Goal: Task Accomplishment & Management: Manage account settings

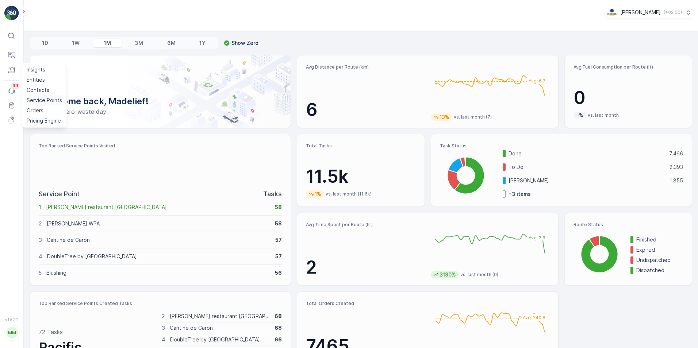
click at [37, 99] on p "Service Points" at bounding box center [44, 100] width 35 height 7
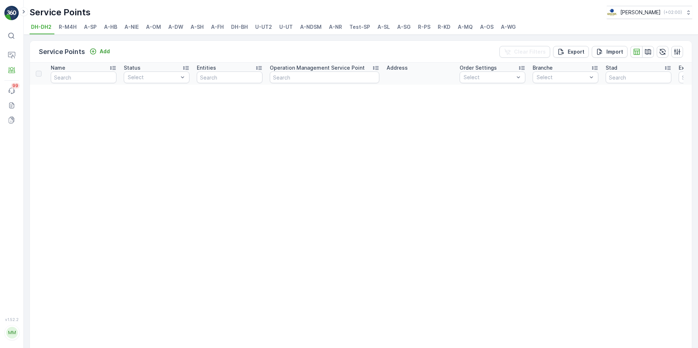
click at [467, 27] on span "A-MQ" at bounding box center [464, 26] width 15 height 7
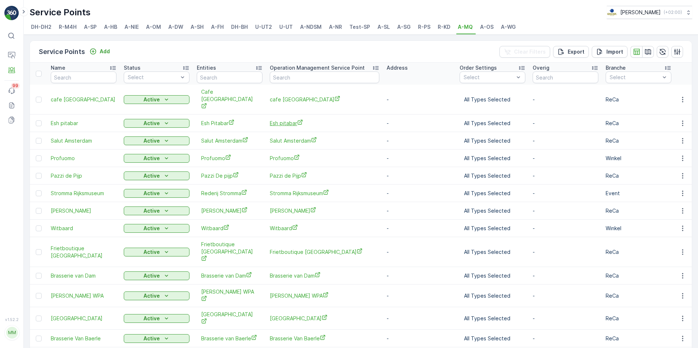
click at [296, 119] on span "Esh pitabar" at bounding box center [324, 123] width 109 height 8
click at [298, 22] on li "A-NDSM" at bounding box center [311, 28] width 26 height 12
click at [213, 78] on input "text" at bounding box center [230, 78] width 66 height 12
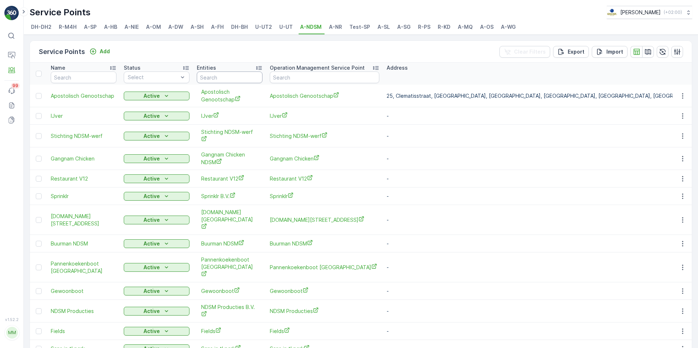
click at [213, 78] on input "text" at bounding box center [230, 78] width 66 height 12
type input "gangnam"
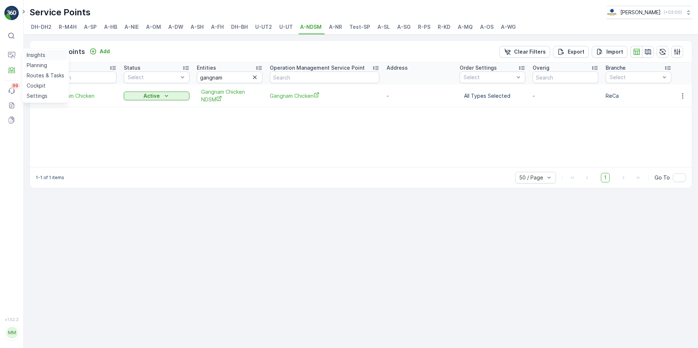
click at [30, 56] on p "Insights" at bounding box center [36, 54] width 19 height 7
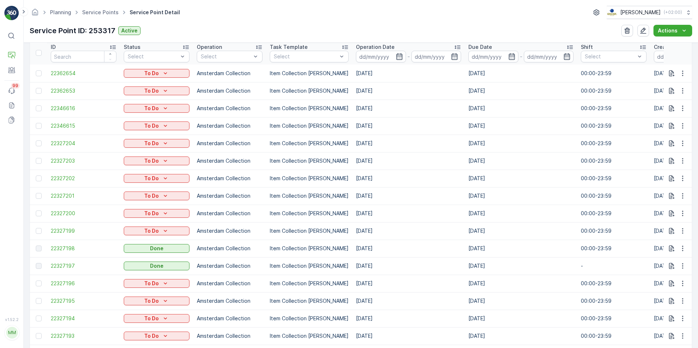
scroll to position [235, 0]
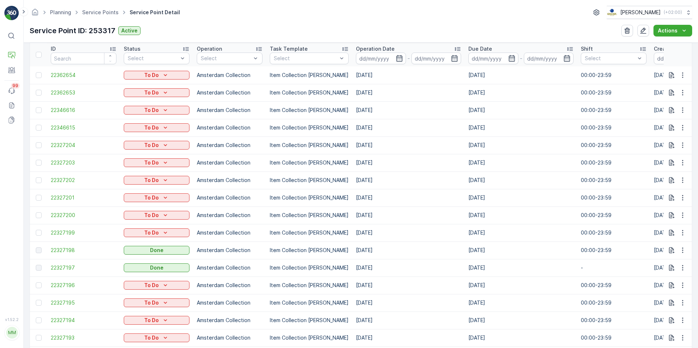
click at [355, 218] on td "14.10.2025" at bounding box center [408, 215] width 112 height 18
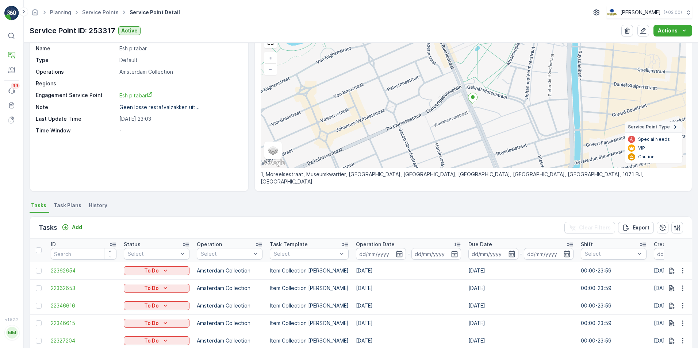
scroll to position [0, 0]
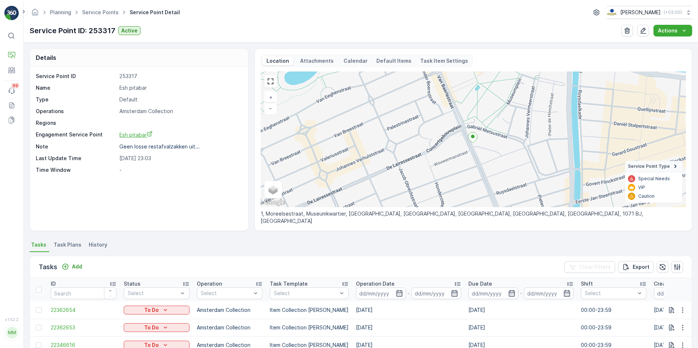
click at [128, 134] on span "Esh pitabar" at bounding box center [135, 135] width 33 height 6
click at [67, 248] on span "Task Plans" at bounding box center [68, 244] width 28 height 7
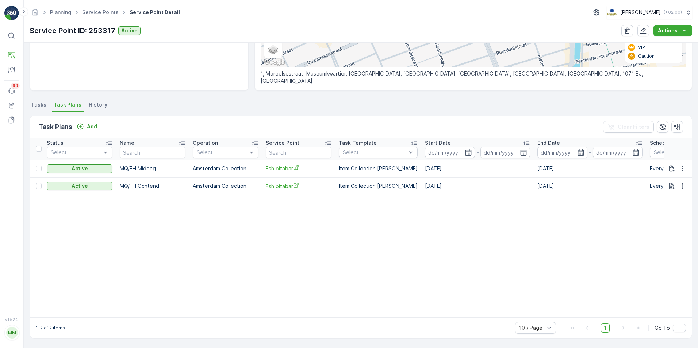
scroll to position [0, 77]
click at [679, 165] on icon "button" at bounding box center [682, 168] width 7 height 7
click at [672, 188] on span "Edit Task Plan" at bounding box center [674, 188] width 34 height 7
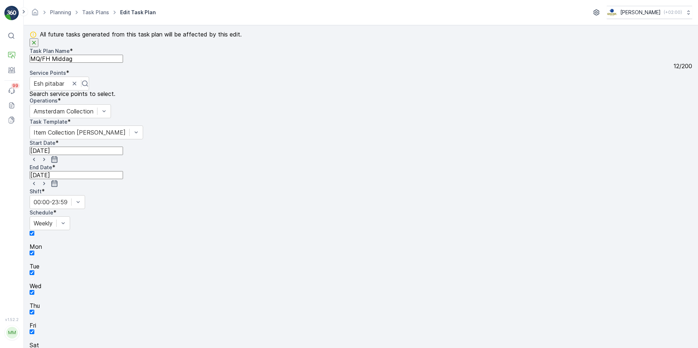
scroll to position [485, 0]
type input "metaal verpakk"
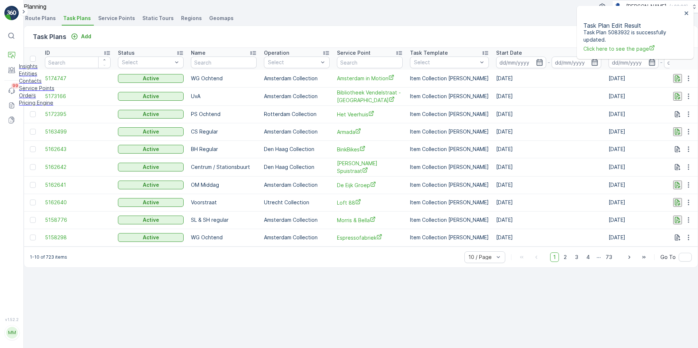
click at [46, 77] on link "Entities" at bounding box center [36, 73] width 35 height 7
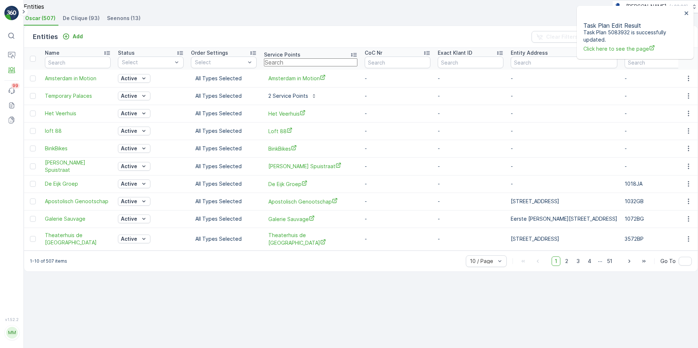
click at [298, 66] on input "text" at bounding box center [310, 62] width 93 height 8
type input "esh pitabar"
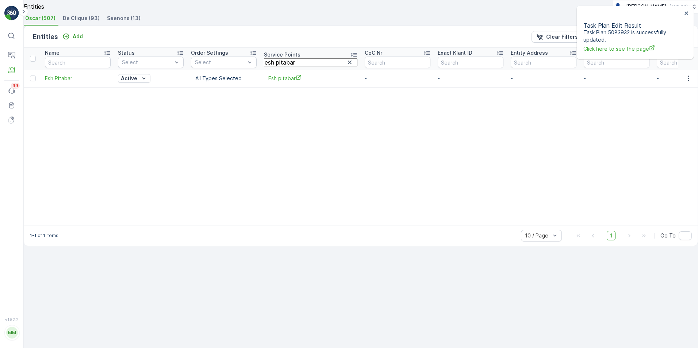
click at [300, 82] on span "Esh pitabar" at bounding box center [310, 78] width 85 height 8
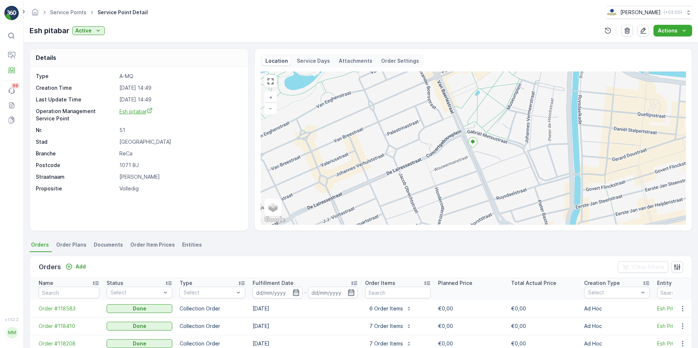
click at [133, 111] on span "Esh pitabar" at bounding box center [135, 111] width 33 height 6
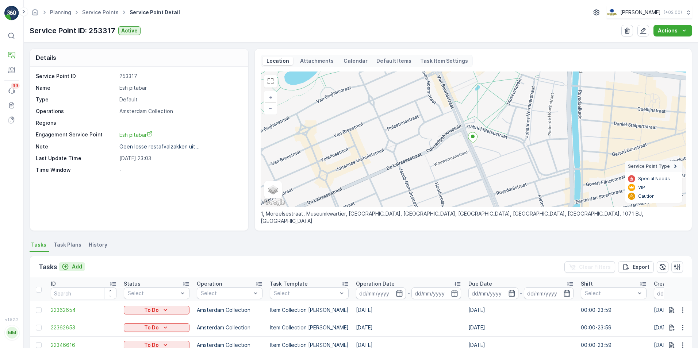
click at [72, 268] on p "Add" at bounding box center [77, 266] width 10 height 7
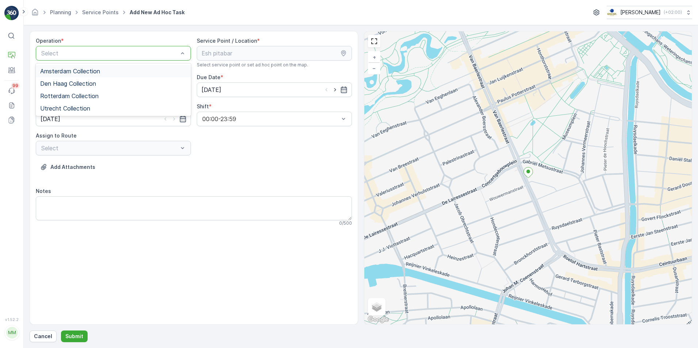
click at [120, 77] on div "Amsterdam Collection" at bounding box center [113, 71] width 155 height 12
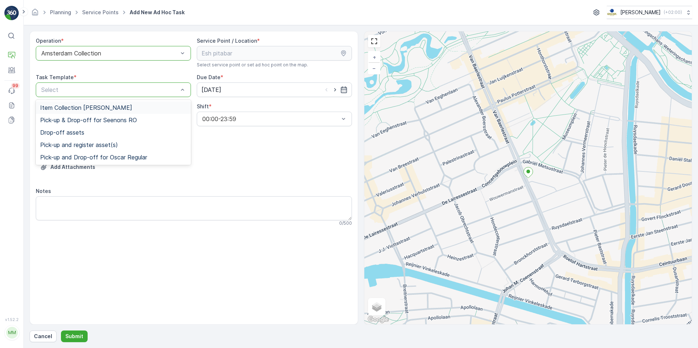
click at [121, 111] on span "Item Collection [PERSON_NAME]" at bounding box center [86, 107] width 92 height 7
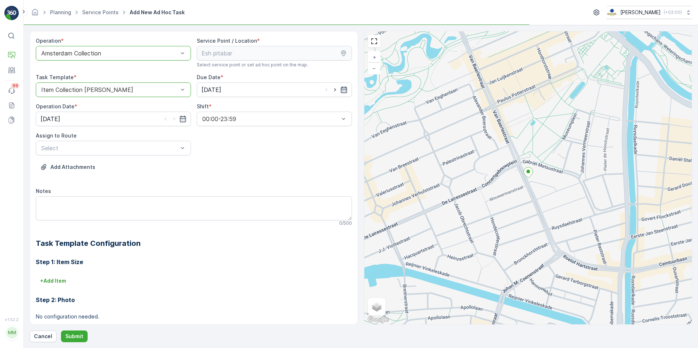
click at [342, 89] on icon "button" at bounding box center [343, 89] width 6 height 7
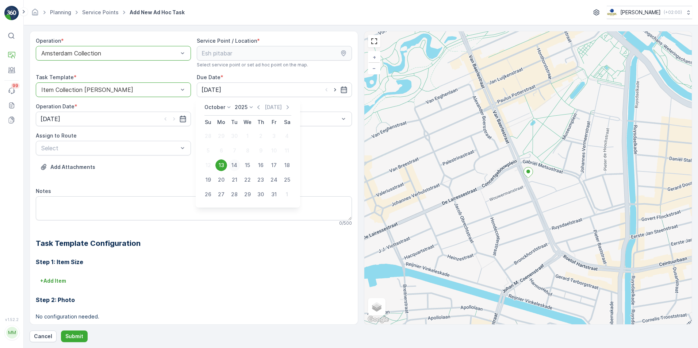
click at [235, 166] on div "14" at bounding box center [234, 165] width 12 height 12
type input "[DATE]"
click at [184, 121] on icon "button" at bounding box center [182, 118] width 7 height 7
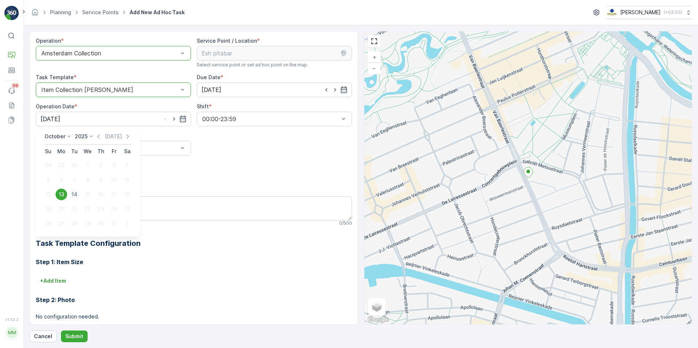
click at [77, 194] on div "14" at bounding box center [75, 195] width 12 height 12
type input "[DATE]"
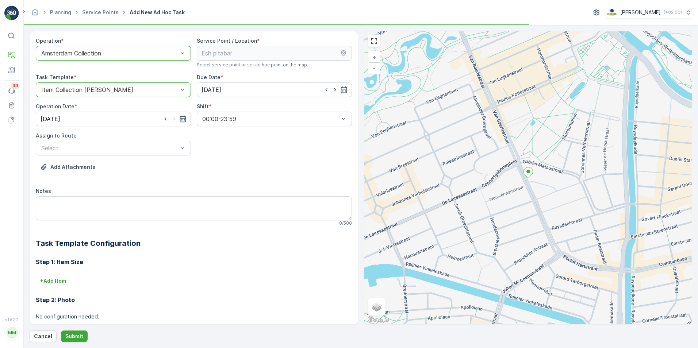
click at [134, 158] on div "Operation * option Amsterdam Collection, selected. Amsterdam Collection Service…" at bounding box center [194, 218] width 316 height 362
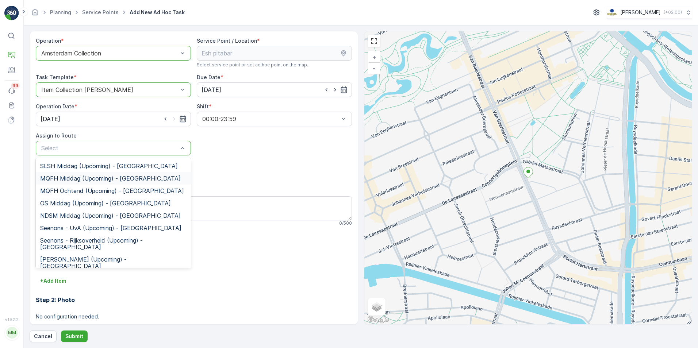
click at [133, 178] on span "MQFH Middag (Upcoming) - Amsterdam" at bounding box center [110, 178] width 140 height 7
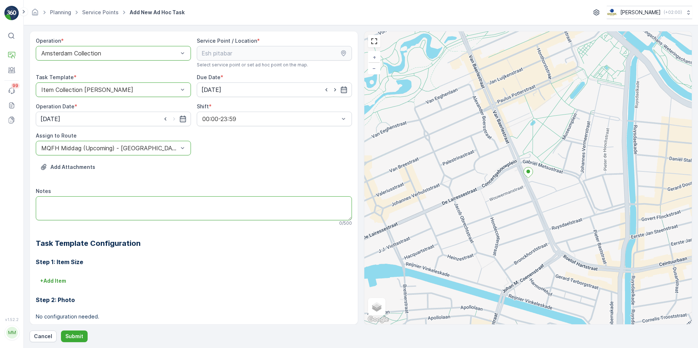
click at [144, 203] on textarea "Notes" at bounding box center [194, 208] width 316 height 24
type textarea "Krat voor metaalverpakkingen leveren"
click at [82, 334] on button "Submit" at bounding box center [74, 337] width 27 height 12
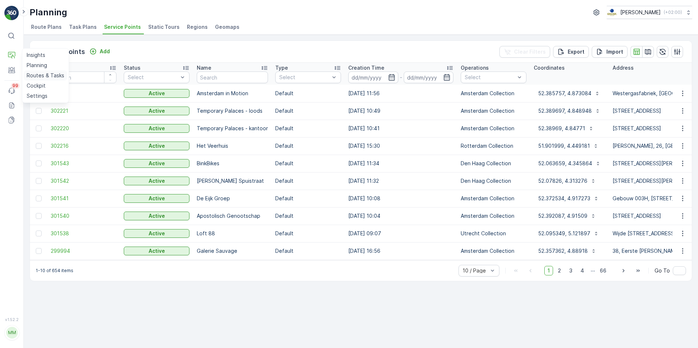
click at [35, 75] on p "Routes & Tasks" at bounding box center [46, 75] width 38 height 7
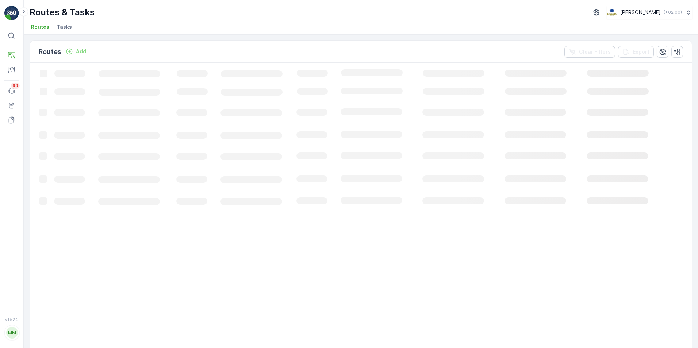
click at [70, 33] on li "Tasks" at bounding box center [65, 28] width 20 height 12
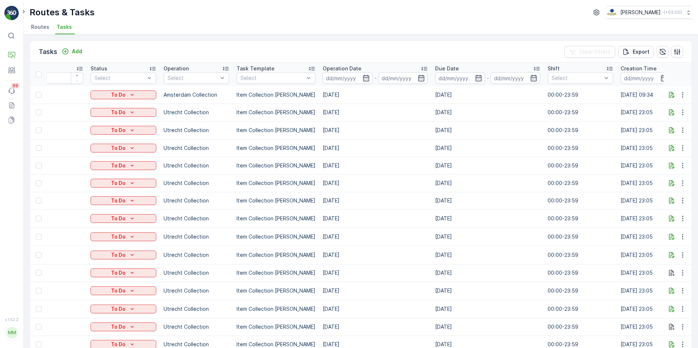
scroll to position [0, 22]
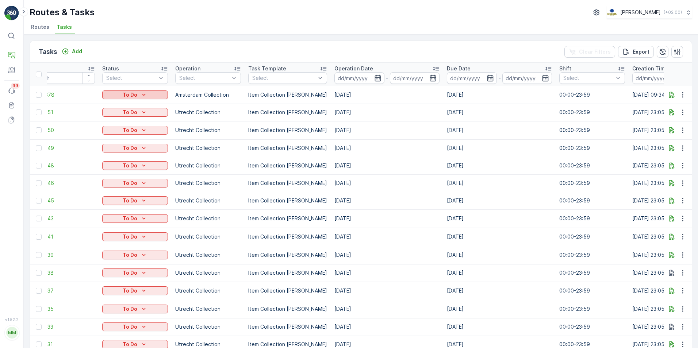
click at [148, 93] on div "To Do" at bounding box center [135, 94] width 60 height 7
click at [127, 105] on div "Let Op!" at bounding box center [127, 106] width 46 height 10
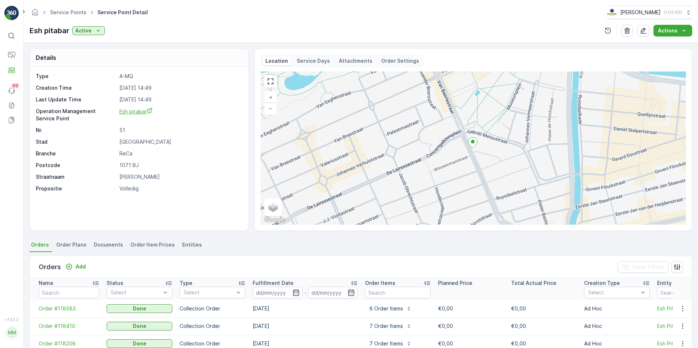
click at [138, 114] on span "Esh pitabar" at bounding box center [135, 111] width 33 height 6
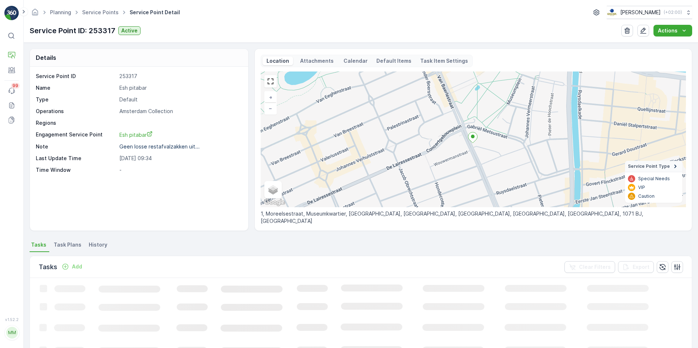
click at [72, 246] on span "Task Plans" at bounding box center [68, 244] width 28 height 7
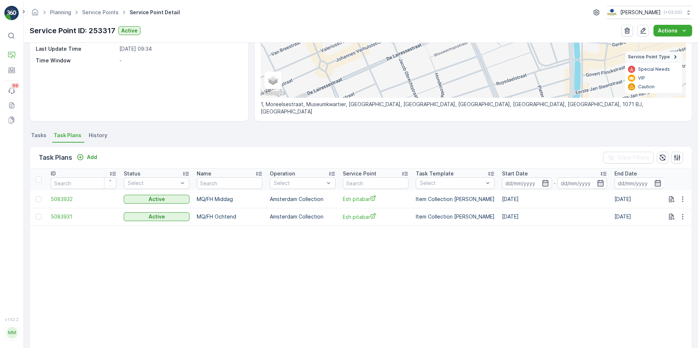
scroll to position [110, 0]
click at [680, 198] on icon "button" at bounding box center [682, 198] width 7 height 7
click at [668, 224] on div "Edit Task Plan" at bounding box center [673, 220] width 48 height 10
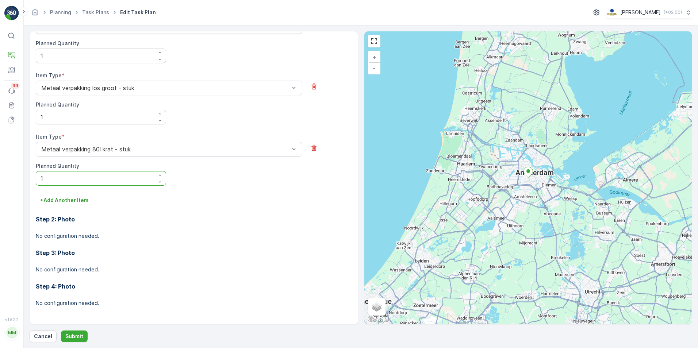
scroll to position [555, 0]
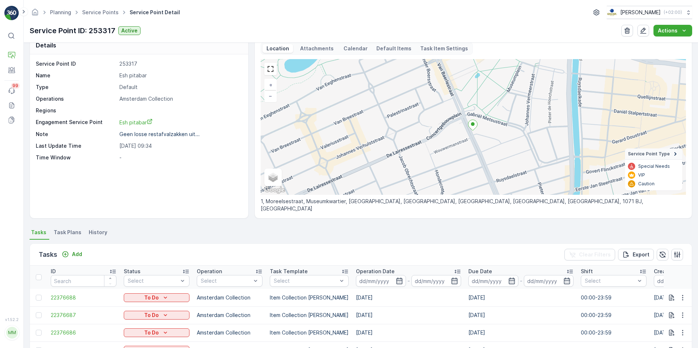
scroll to position [13, 0]
click at [144, 119] on link "Esh pitabar" at bounding box center [179, 122] width 121 height 8
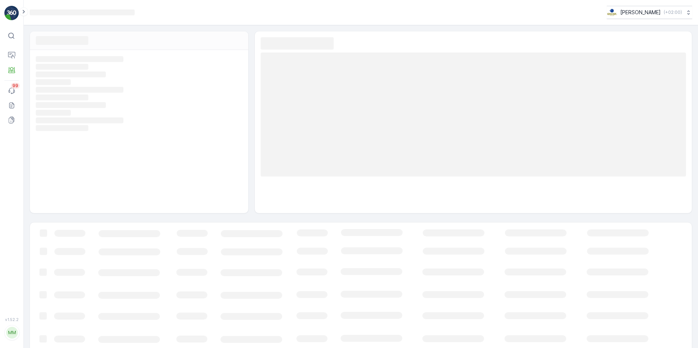
scroll to position [26, 0]
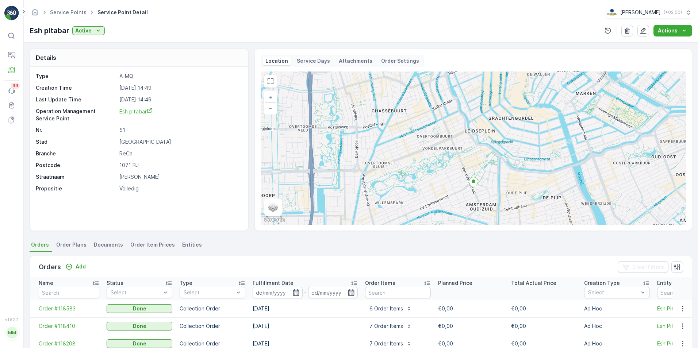
click at [144, 112] on span "Esh pitabar" at bounding box center [135, 111] width 33 height 6
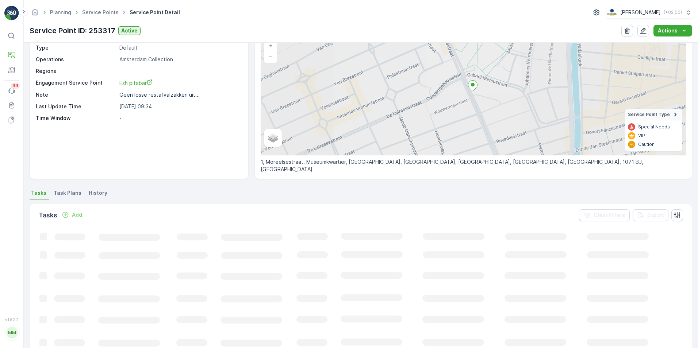
scroll to position [55, 0]
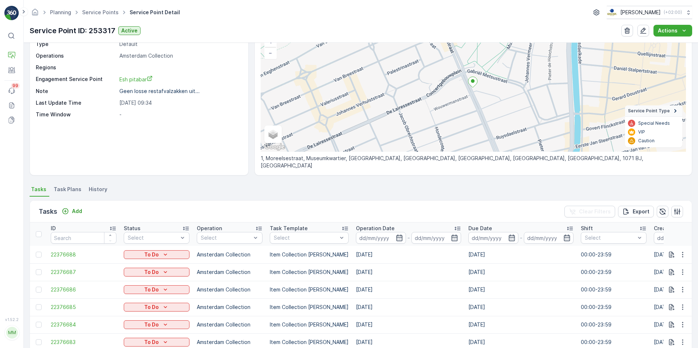
click at [67, 186] on span "Task Plans" at bounding box center [68, 189] width 28 height 7
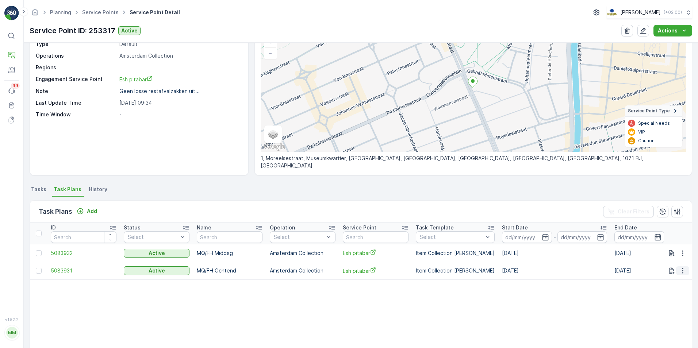
click at [683, 271] on icon "button" at bounding box center [682, 270] width 7 height 7
click at [672, 289] on span "Edit Task Plan" at bounding box center [669, 291] width 34 height 7
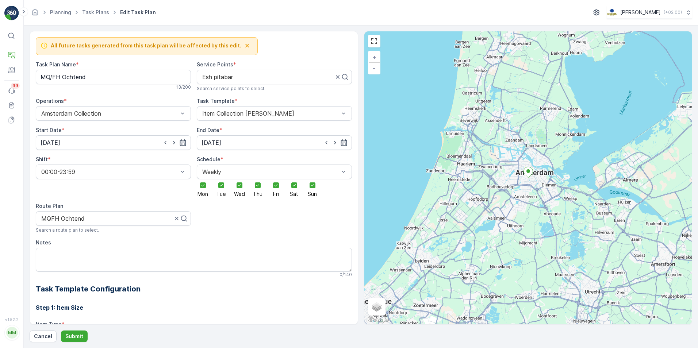
scroll to position [494, 0]
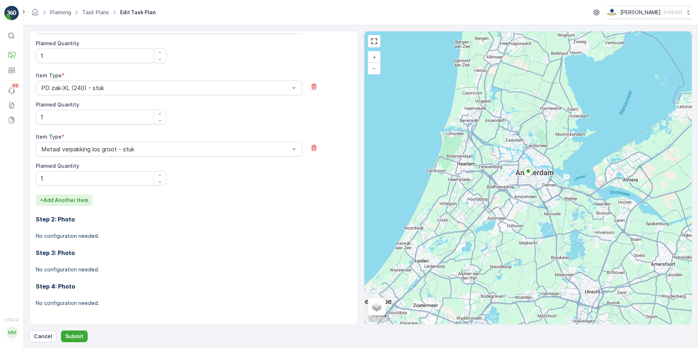
click at [67, 200] on p "+ Add Another Item" at bounding box center [64, 200] width 48 height 7
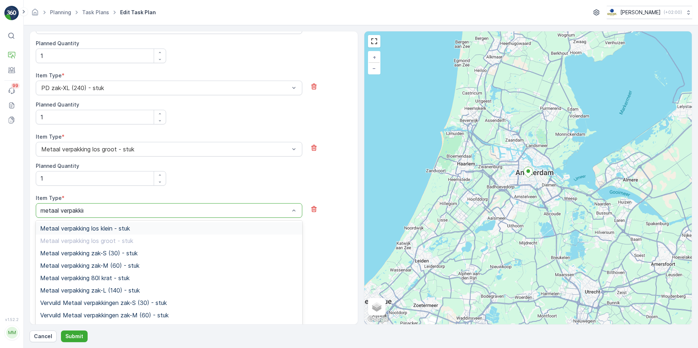
type input "metaal verpakking"
click at [100, 277] on span "Metaal verpakking 80l krat - stuk" at bounding box center [84, 278] width 89 height 7
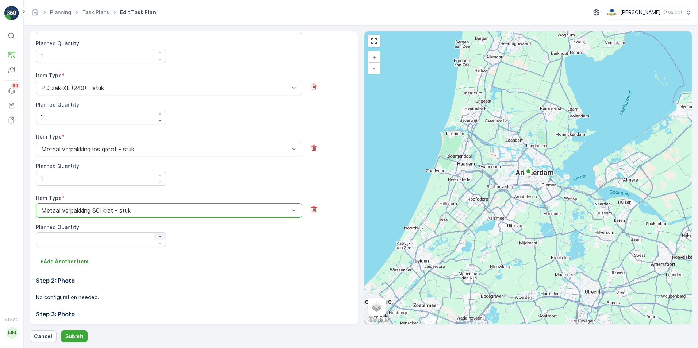
click at [158, 235] on icon "button" at bounding box center [160, 236] width 4 height 4
type Quantity "1"
click at [73, 340] on button "Submit" at bounding box center [74, 337] width 27 height 12
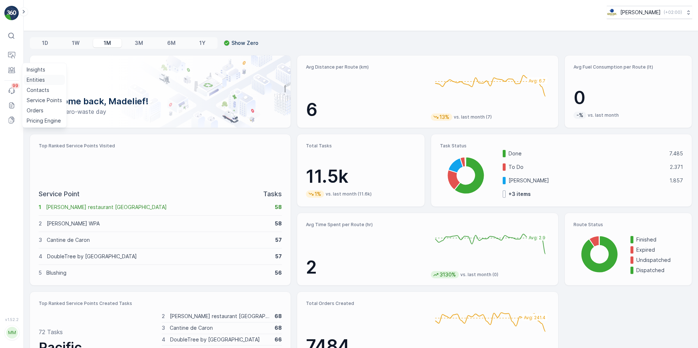
click at [36, 81] on p "Entities" at bounding box center [36, 79] width 18 height 7
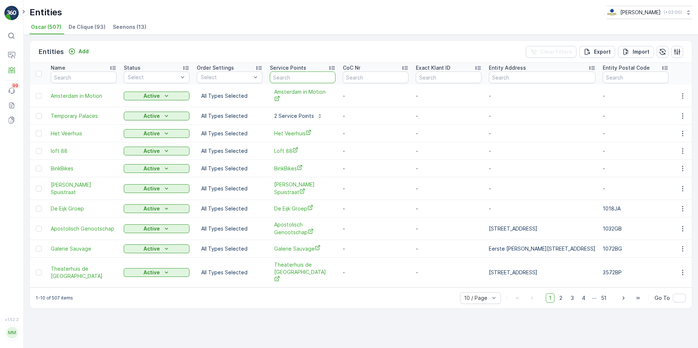
click at [318, 82] on input "text" at bounding box center [303, 78] width 66 height 12
type input "wopl"
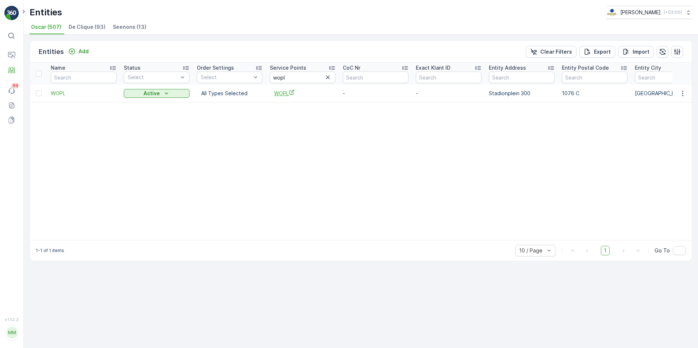
click at [279, 94] on span "WOPL" at bounding box center [302, 93] width 57 height 8
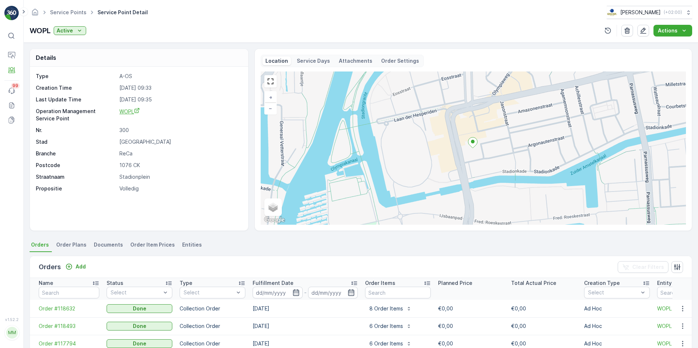
click at [128, 111] on span "WOPL" at bounding box center [129, 111] width 20 height 6
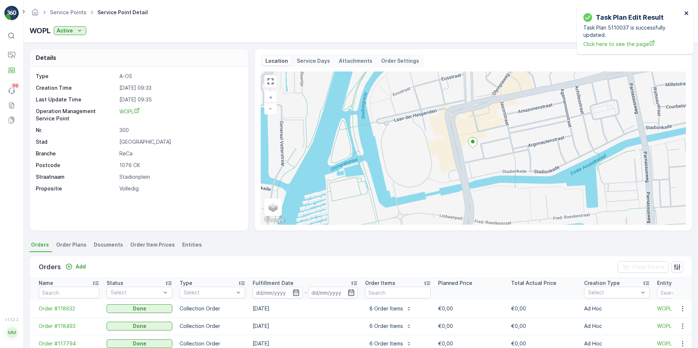
click at [685, 14] on icon "close" at bounding box center [686, 13] width 4 height 4
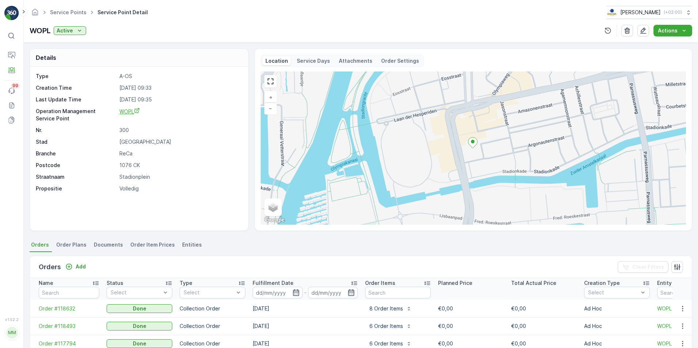
click at [131, 111] on span "WOPL" at bounding box center [129, 111] width 20 height 6
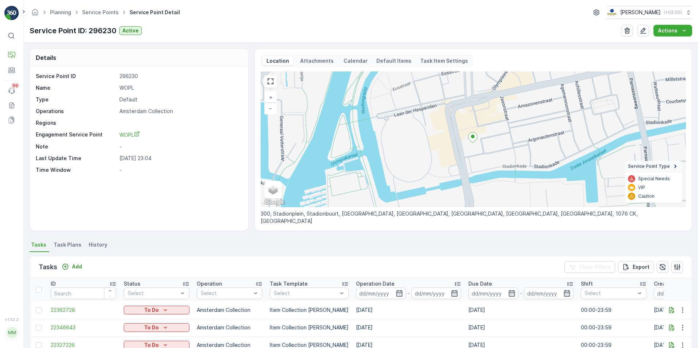
click at [63, 246] on span "Task Plans" at bounding box center [68, 244] width 28 height 7
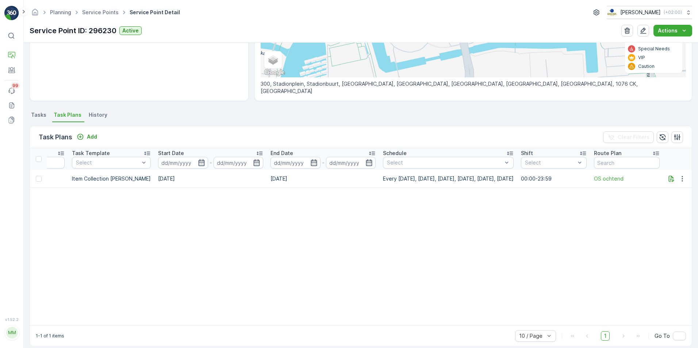
scroll to position [0, 362]
click at [383, 180] on p "Every Monday, Wednesday, Thursday, Friday, Saturday, Sunday" at bounding box center [448, 178] width 131 height 7
drag, startPoint x: 376, startPoint y: 180, endPoint x: 413, endPoint y: 178, distance: 36.5
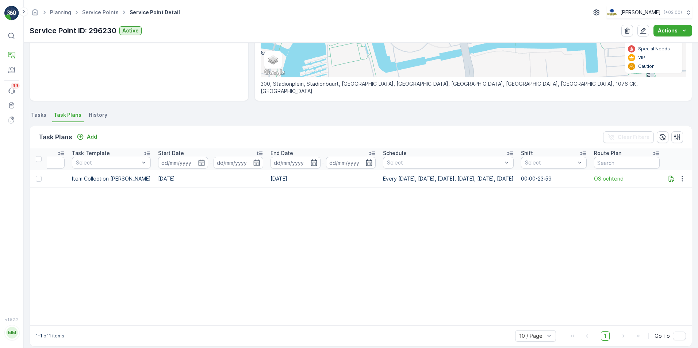
click at [413, 178] on p "Every Monday, Wednesday, Thursday, Friday, Saturday, Sunday" at bounding box center [448, 178] width 131 height 7
drag, startPoint x: 413, startPoint y: 178, endPoint x: 431, endPoint y: 176, distance: 18.7
click at [431, 176] on p "Every Monday, Wednesday, Thursday, Friday, Saturday, Sunday" at bounding box center [448, 178] width 131 height 7
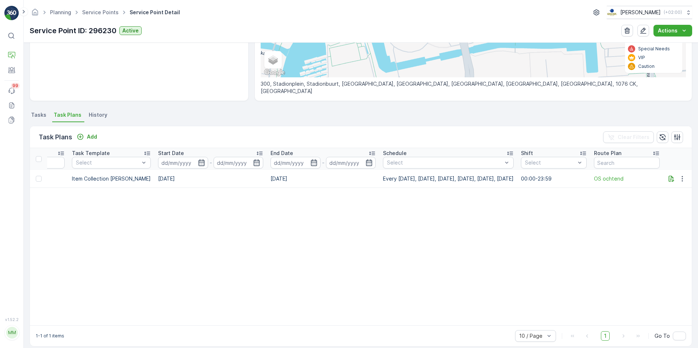
drag, startPoint x: 431, startPoint y: 176, endPoint x: 464, endPoint y: 177, distance: 33.2
click at [464, 177] on p "Every Monday, Wednesday, Thursday, Friday, Saturday, Sunday" at bounding box center [448, 178] width 131 height 7
drag, startPoint x: 464, startPoint y: 177, endPoint x: 490, endPoint y: 223, distance: 52.8
click at [490, 223] on table "ID Status Select Name Operation Select Service Point Task Template Select Start…" at bounding box center [188, 236] width 1005 height 177
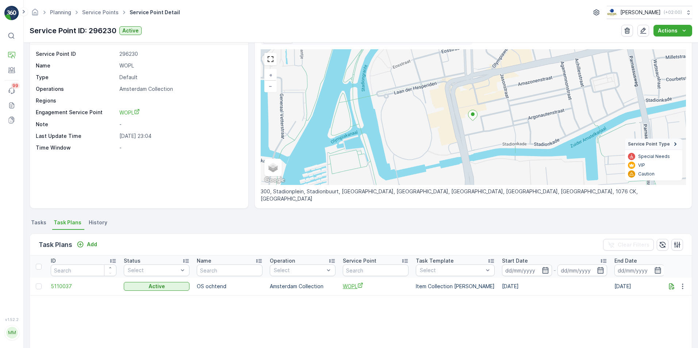
scroll to position [0, 0]
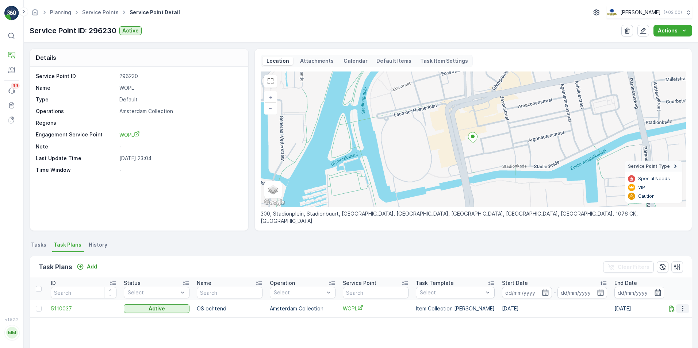
click at [681, 307] on icon "button" at bounding box center [682, 308] width 7 height 7
click at [672, 274] on span "Edit Task Plan" at bounding box center [669, 273] width 34 height 7
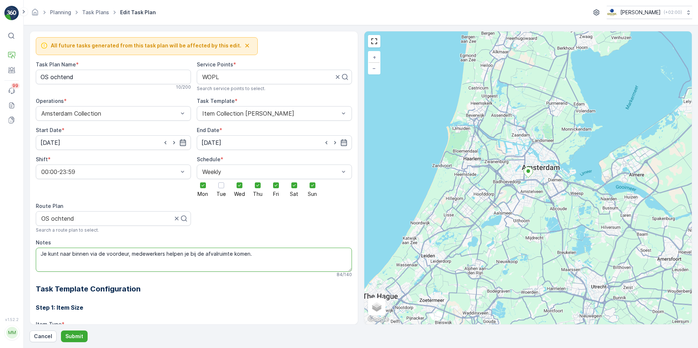
click at [281, 252] on textarea "Je kunt naar binnen via de voordeur, medewerkers helpen je bij de afvalruimte k…" at bounding box center [194, 260] width 316 height 24
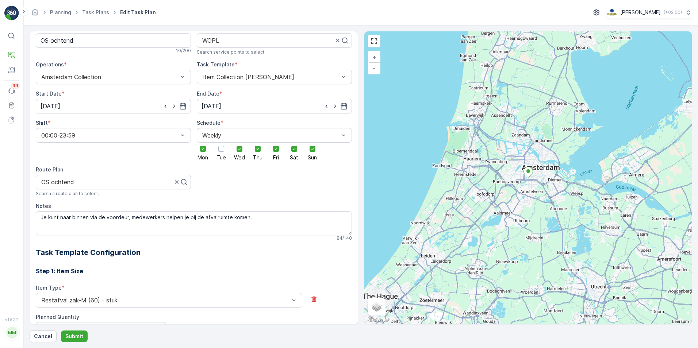
click at [345, 251] on h2 "Task Template Configuration" at bounding box center [194, 252] width 316 height 11
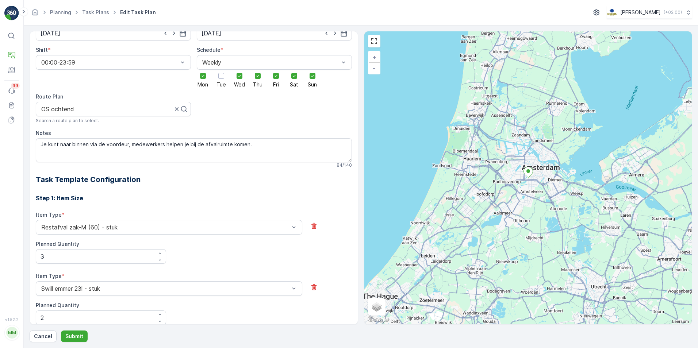
scroll to position [0, 0]
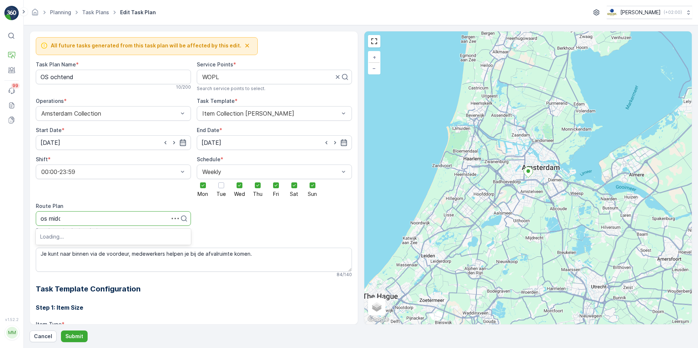
type input "os midda"
click at [77, 240] on div "OS Middag" at bounding box center [113, 236] width 155 height 12
click at [63, 74] on Name "OS ochtend" at bounding box center [113, 77] width 155 height 15
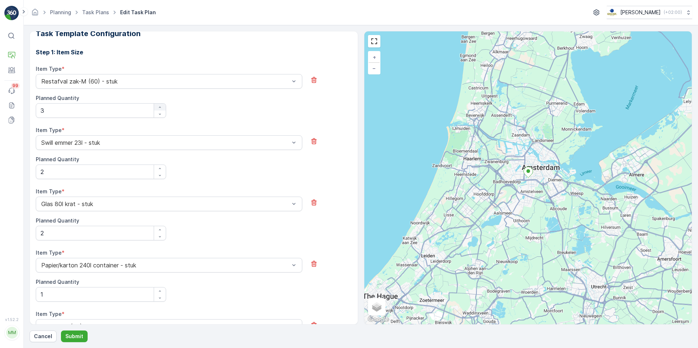
type Name "OS middag"
click at [160, 104] on button "button" at bounding box center [160, 107] width 12 height 7
type Quantity "5"
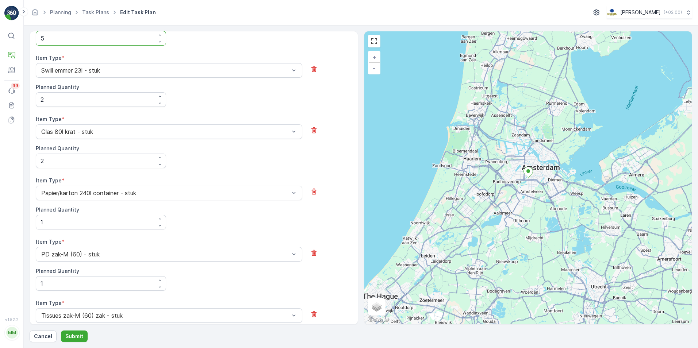
scroll to position [365, 0]
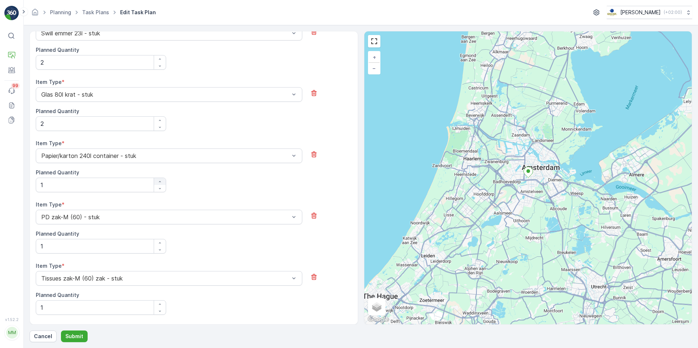
click at [161, 179] on icon "button" at bounding box center [160, 181] width 4 height 4
type Quantity "2"
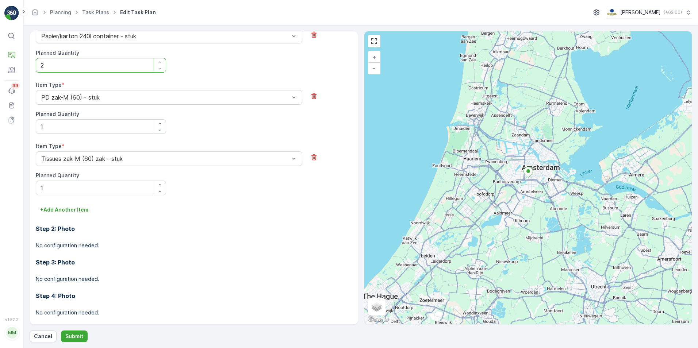
scroll to position [494, 0]
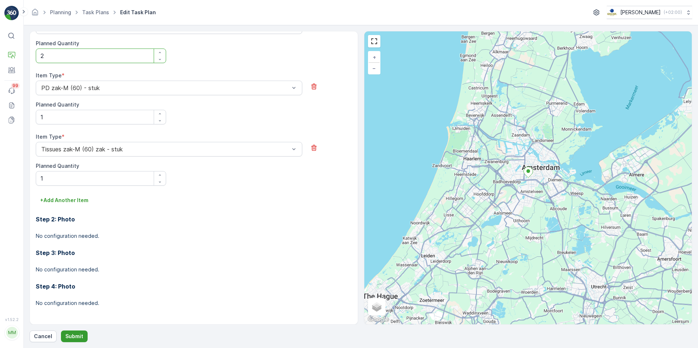
click at [76, 338] on p "Submit" at bounding box center [74, 336] width 18 height 7
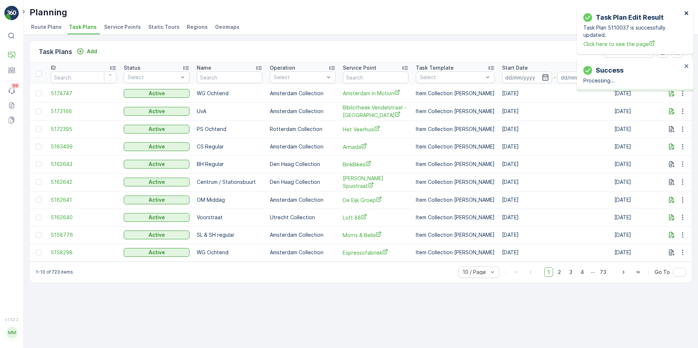
click at [686, 12] on icon "close" at bounding box center [686, 13] width 5 height 6
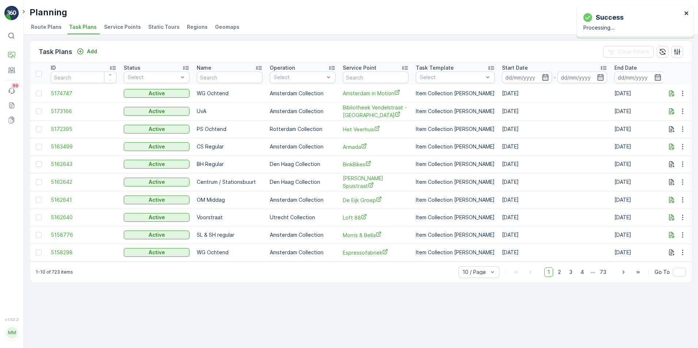
click at [685, 13] on icon "close" at bounding box center [686, 13] width 5 height 6
click at [53, 74] on p "Routes & Tasks" at bounding box center [46, 75] width 38 height 7
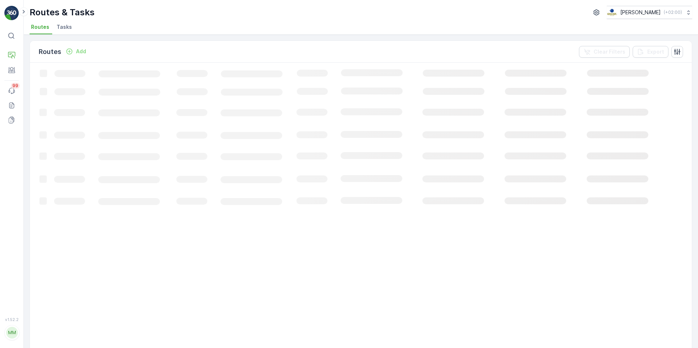
click at [68, 33] on li "Tasks" at bounding box center [65, 28] width 20 height 12
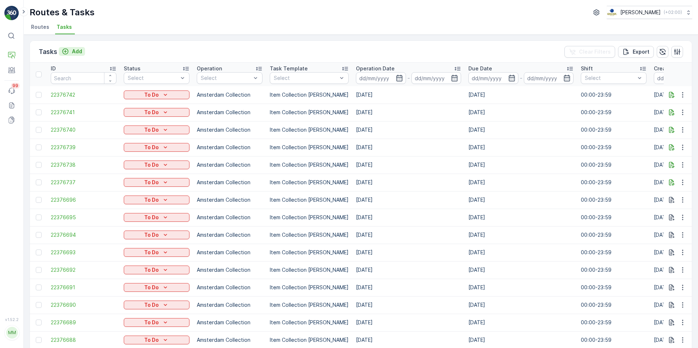
click at [70, 53] on div "Add" at bounding box center [72, 51] width 20 height 7
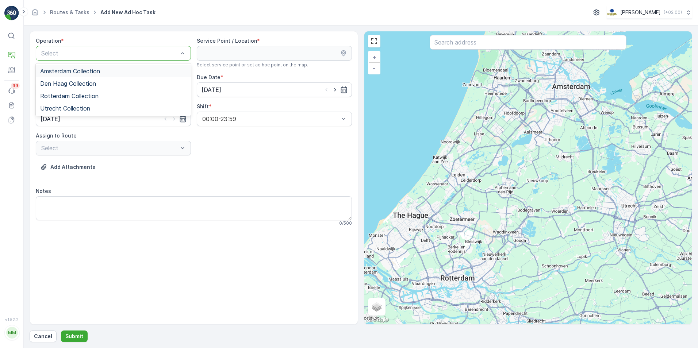
click at [111, 70] on div "Amsterdam Collection" at bounding box center [113, 71] width 146 height 7
click at [475, 47] on input "text" at bounding box center [527, 42] width 197 height 15
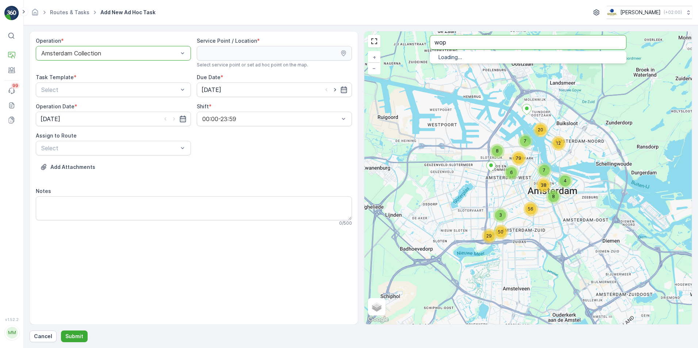
type input "wop"
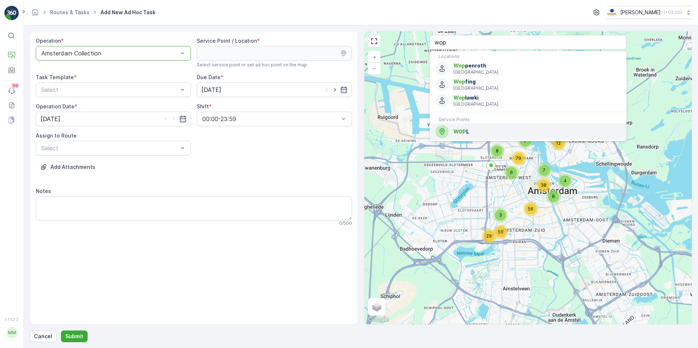
click at [467, 131] on span "WOP L" at bounding box center [536, 131] width 167 height 7
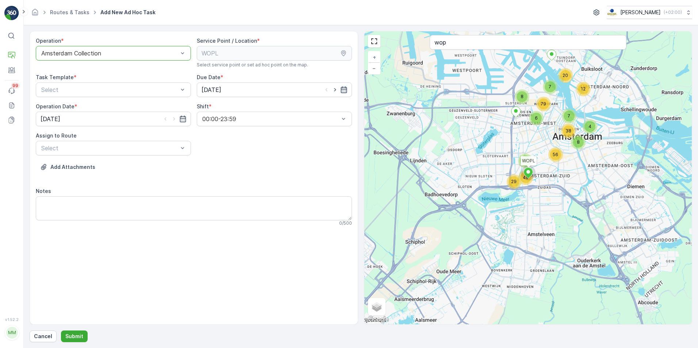
click at [346, 89] on icon "button" at bounding box center [343, 89] width 6 height 7
click at [249, 168] on div "15" at bounding box center [249, 165] width 12 height 12
type input "[DATE]"
click at [182, 123] on input "[DATE]" at bounding box center [113, 119] width 155 height 15
click at [85, 194] on div "15" at bounding box center [88, 195] width 12 height 12
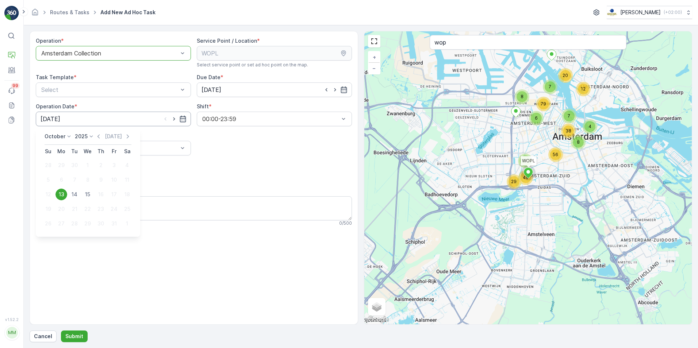
type input "[DATE]"
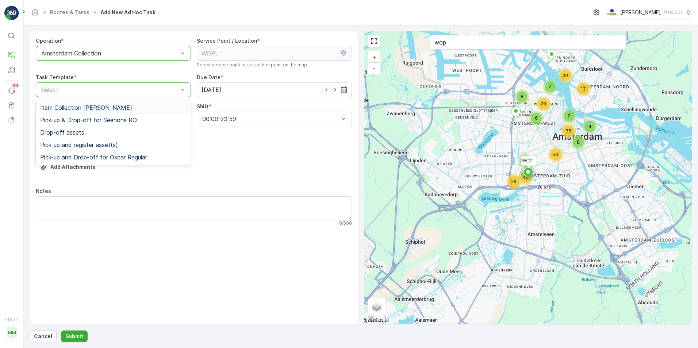
click at [97, 109] on span "Item Collection [PERSON_NAME]" at bounding box center [86, 107] width 92 height 7
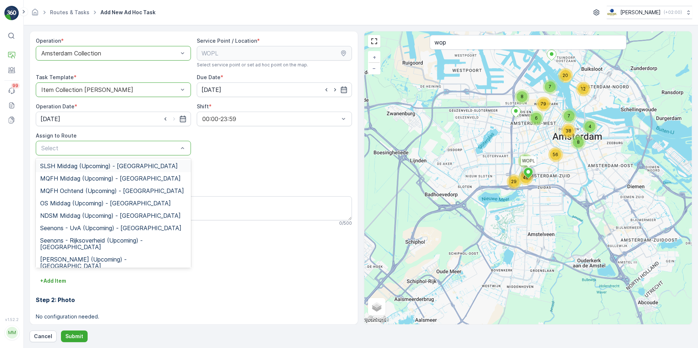
scroll to position [81, 0]
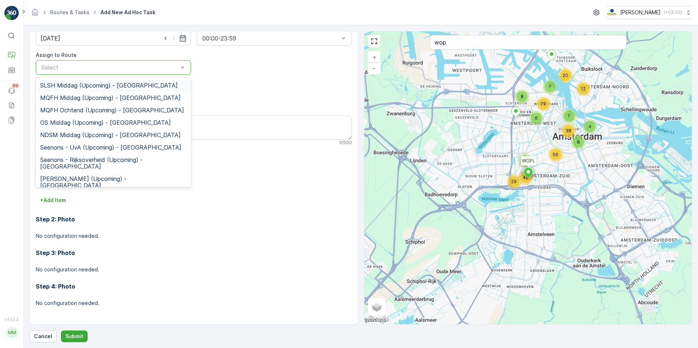
click at [81, 67] on div at bounding box center [109, 67] width 138 height 7
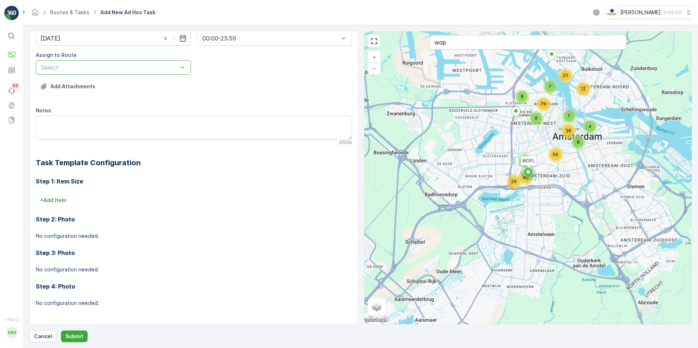
click at [81, 67] on div at bounding box center [109, 67] width 138 height 7
type input "os"
click at [86, 84] on span "OS Middag (Upcoming) - Amsterdam" at bounding box center [105, 85] width 131 height 7
click at [86, 124] on textarea "Notes" at bounding box center [194, 128] width 316 height 24
type textarea "Leveren 240 rest en 240 papier container."
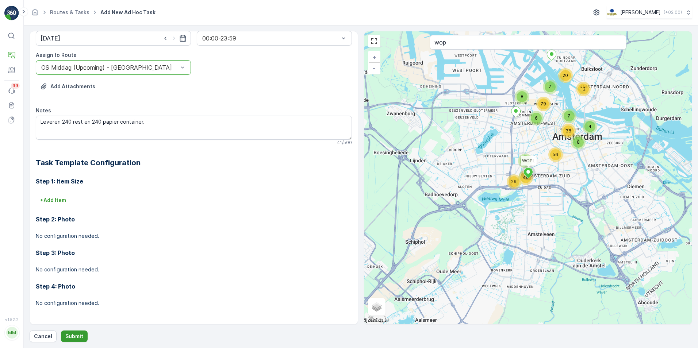
click at [85, 337] on button "Submit" at bounding box center [74, 337] width 27 height 12
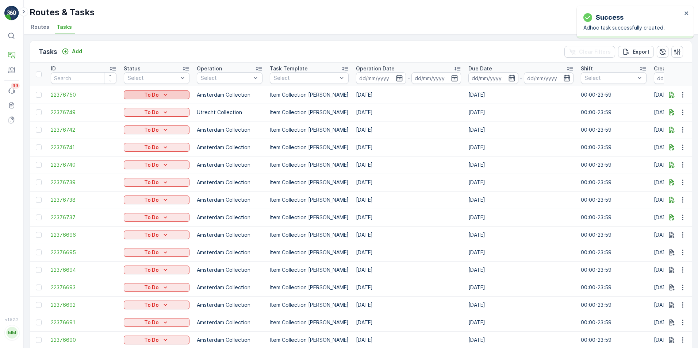
click at [172, 95] on div "To Do" at bounding box center [157, 94] width 60 height 7
click at [150, 107] on div "Let Op!" at bounding box center [148, 106] width 46 height 10
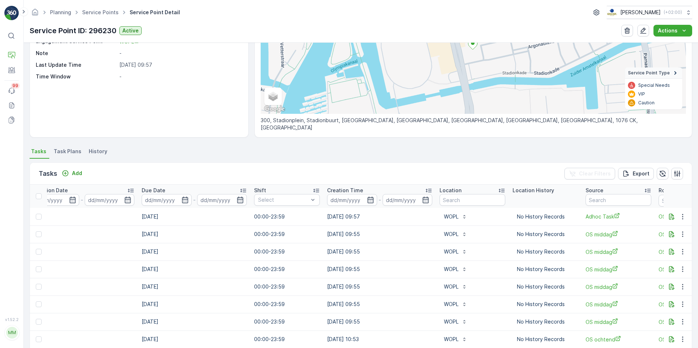
scroll to position [93, 0]
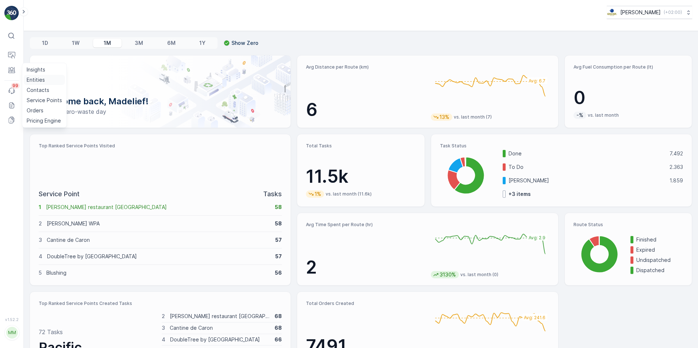
click at [39, 78] on p "Entities" at bounding box center [36, 79] width 18 height 7
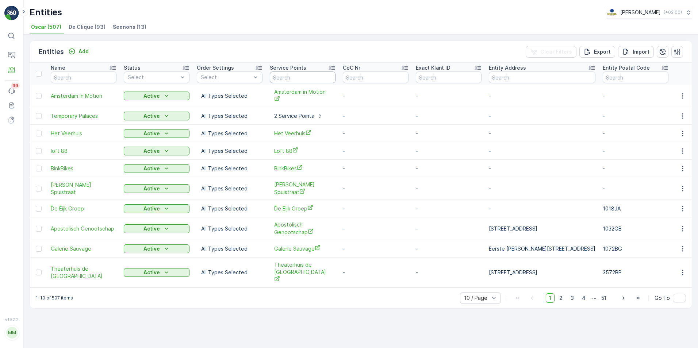
click at [302, 79] on input "text" at bounding box center [303, 78] width 66 height 12
type input "gangnam"
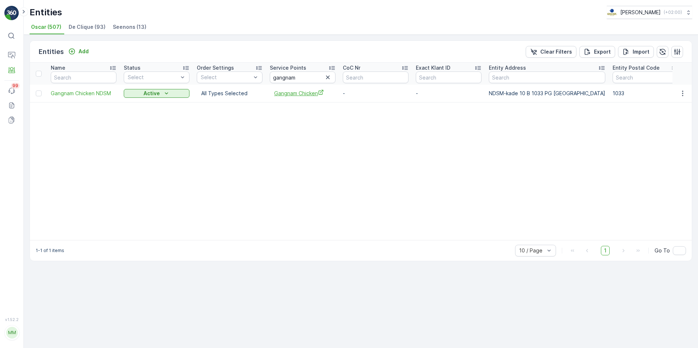
click at [298, 96] on span "Gangnam Chicken" at bounding box center [302, 93] width 57 height 8
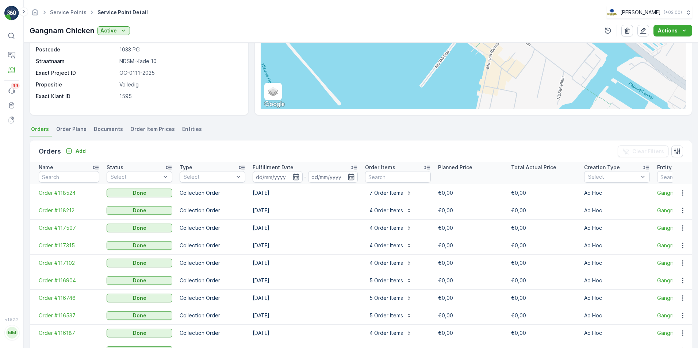
scroll to position [146, 0]
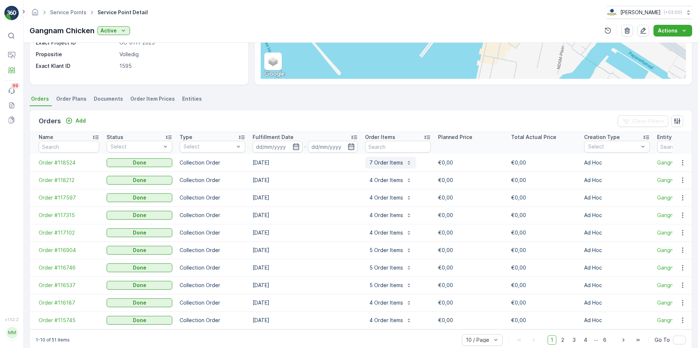
click at [396, 165] on p "7 Order Items" at bounding box center [386, 162] width 34 height 7
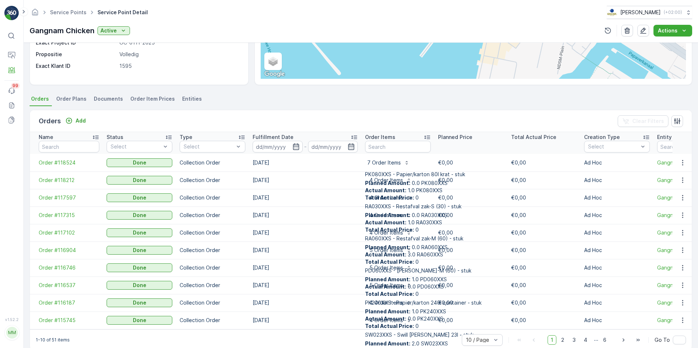
scroll to position [260, 0]
drag, startPoint x: 405, startPoint y: 196, endPoint x: 367, endPoint y: 188, distance: 38.5
click at [367, 188] on div "PK080XXS - Papier/karton 80l krat - stuk Planned Amount : 0.0 PK080XXS Actual A…" at bounding box center [423, 281] width 116 height 225
drag, startPoint x: 367, startPoint y: 188, endPoint x: 410, endPoint y: 201, distance: 44.7
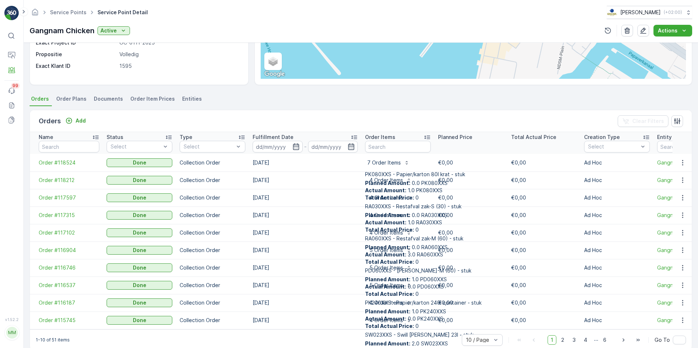
scroll to position [0, 0]
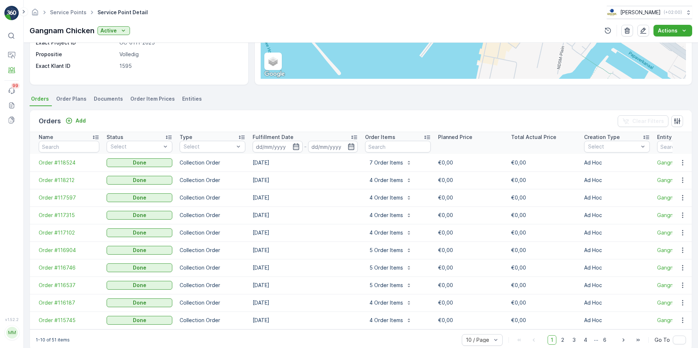
click at [332, 162] on td "[DATE]" at bounding box center [305, 163] width 112 height 18
click at [393, 164] on p "7 Order Items" at bounding box center [386, 162] width 34 height 7
click at [333, 160] on td "[DATE]" at bounding box center [305, 163] width 112 height 18
click at [389, 182] on p "4 Order Items" at bounding box center [386, 180] width 34 height 7
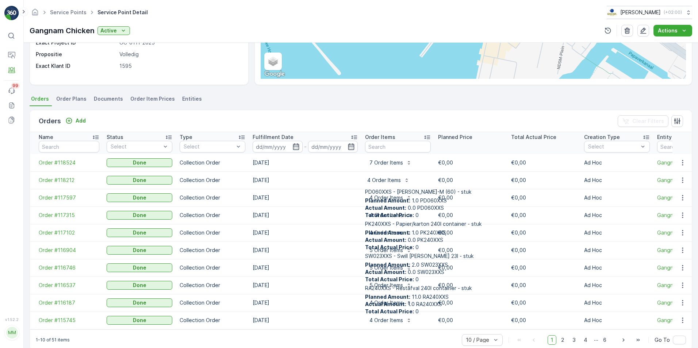
click at [340, 163] on td "[DATE]" at bounding box center [305, 163] width 112 height 18
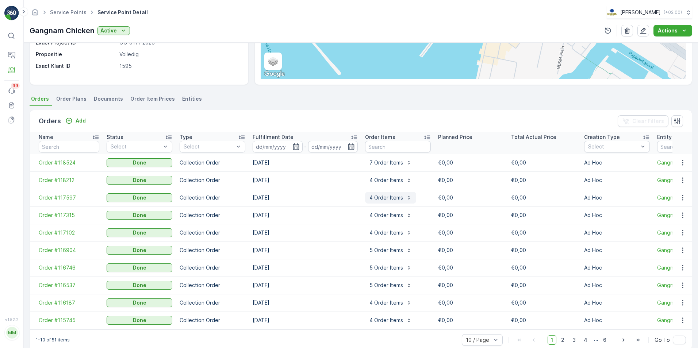
click at [394, 193] on button "4 Order Items" at bounding box center [390, 198] width 51 height 12
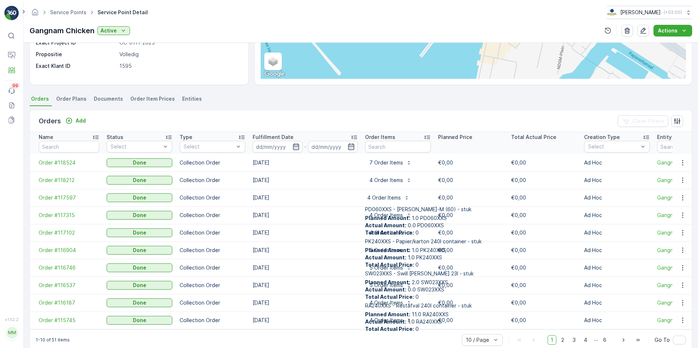
scroll to position [117, 0]
click at [329, 174] on td "[DATE]" at bounding box center [305, 180] width 112 height 18
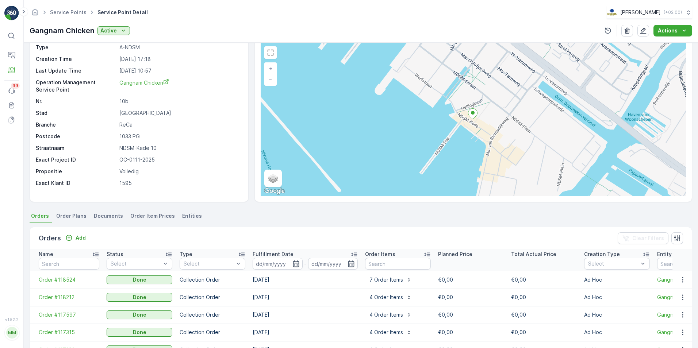
scroll to position [0, 0]
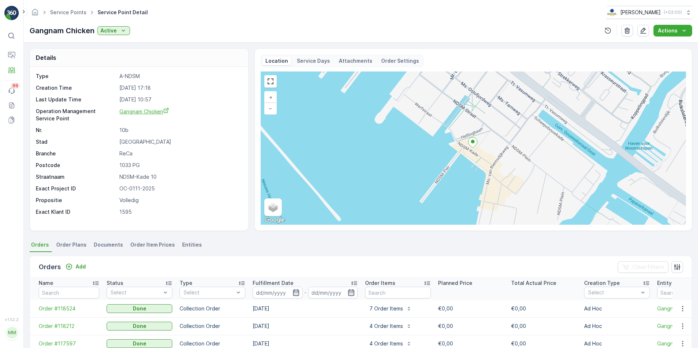
click at [137, 114] on span "Gangnam Chicken" at bounding box center [144, 111] width 50 height 6
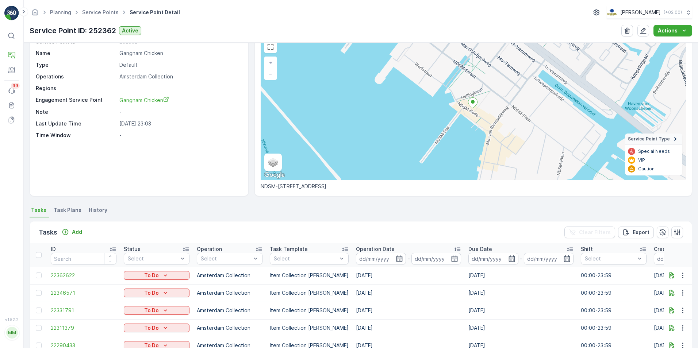
scroll to position [73, 0]
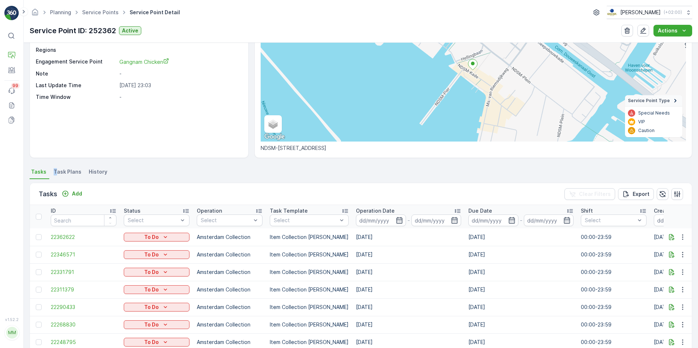
click at [54, 167] on li "Task Plans" at bounding box center [68, 173] width 32 height 12
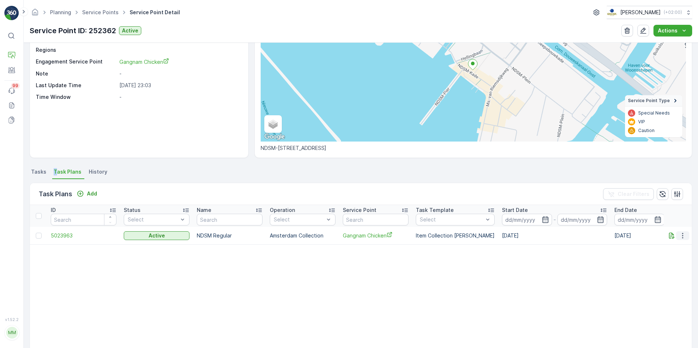
click at [683, 234] on icon "button" at bounding box center [682, 235] width 7 height 7
click at [664, 256] on span "Edit Task Plan" at bounding box center [669, 256] width 34 height 7
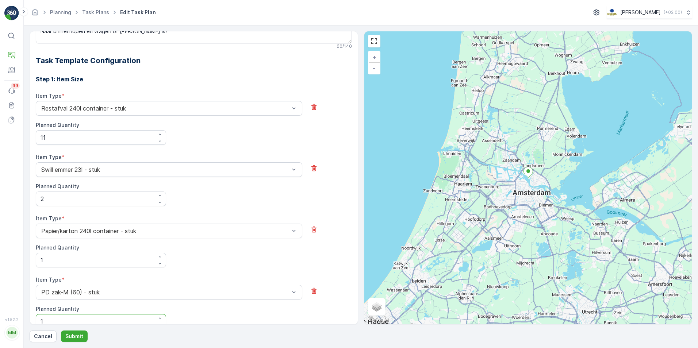
scroll to position [225, 0]
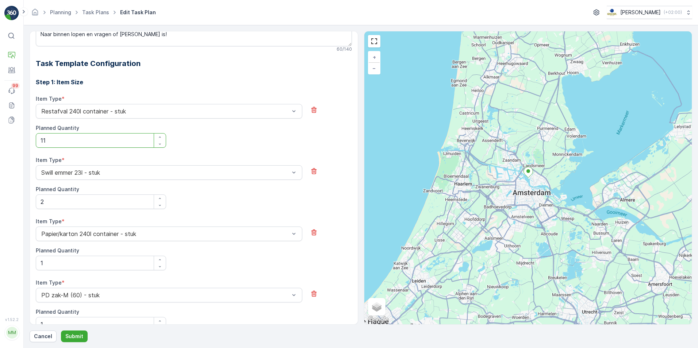
click at [113, 140] on Quantity "11" at bounding box center [101, 140] width 130 height 15
type Quantity "1"
click at [71, 340] on button "Submit" at bounding box center [74, 337] width 27 height 12
